Goal: Transaction & Acquisition: Purchase product/service

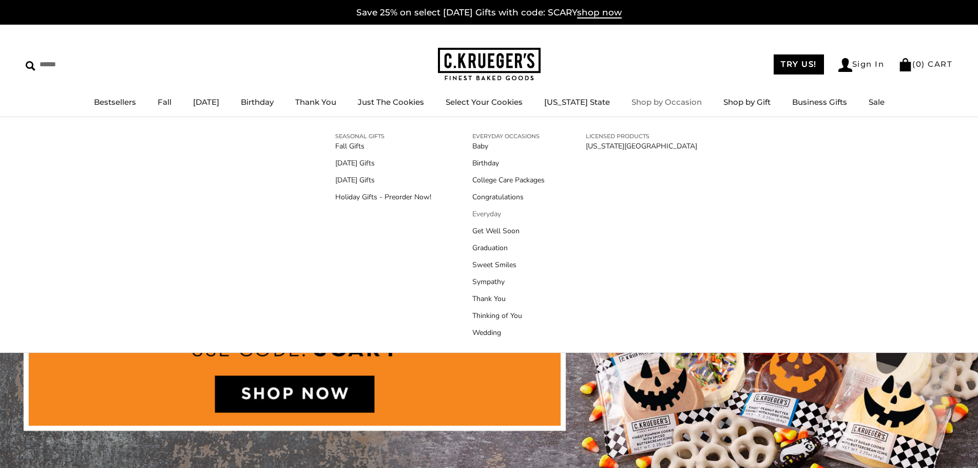
click at [486, 217] on link "Everyday" at bounding box center [508, 213] width 72 height 11
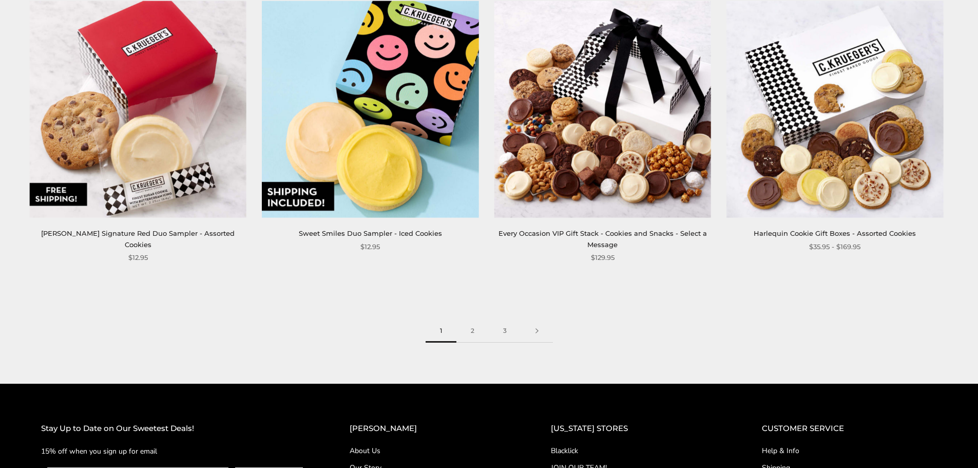
scroll to position [1643, 0]
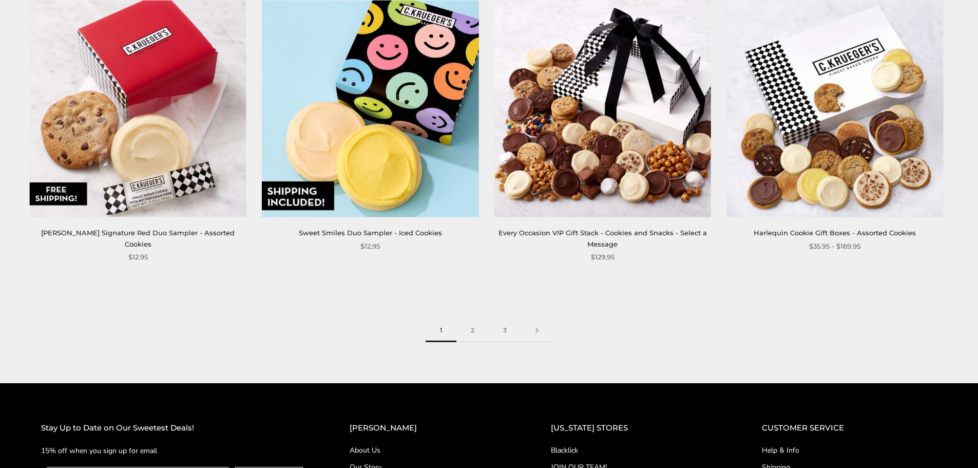
click at [842, 166] on img at bounding box center [834, 109] width 217 height 217
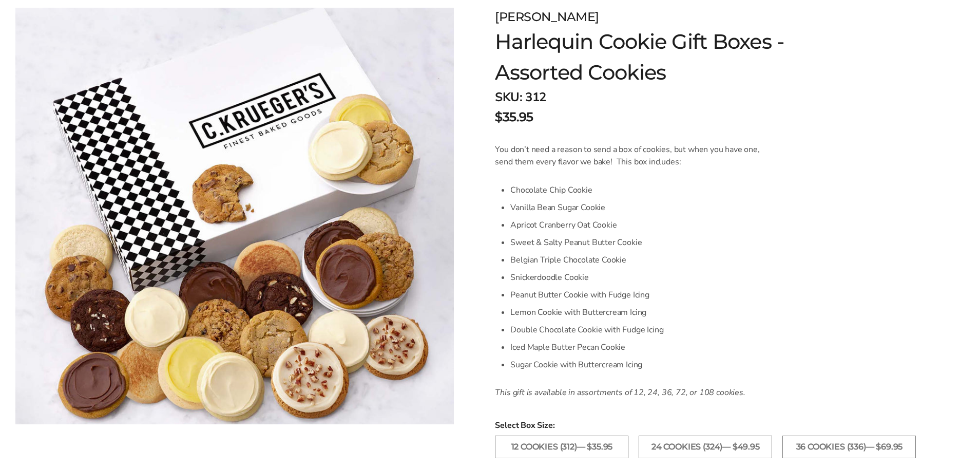
scroll to position [154, 0]
